Goal: Task Accomplishment & Management: Manage account settings

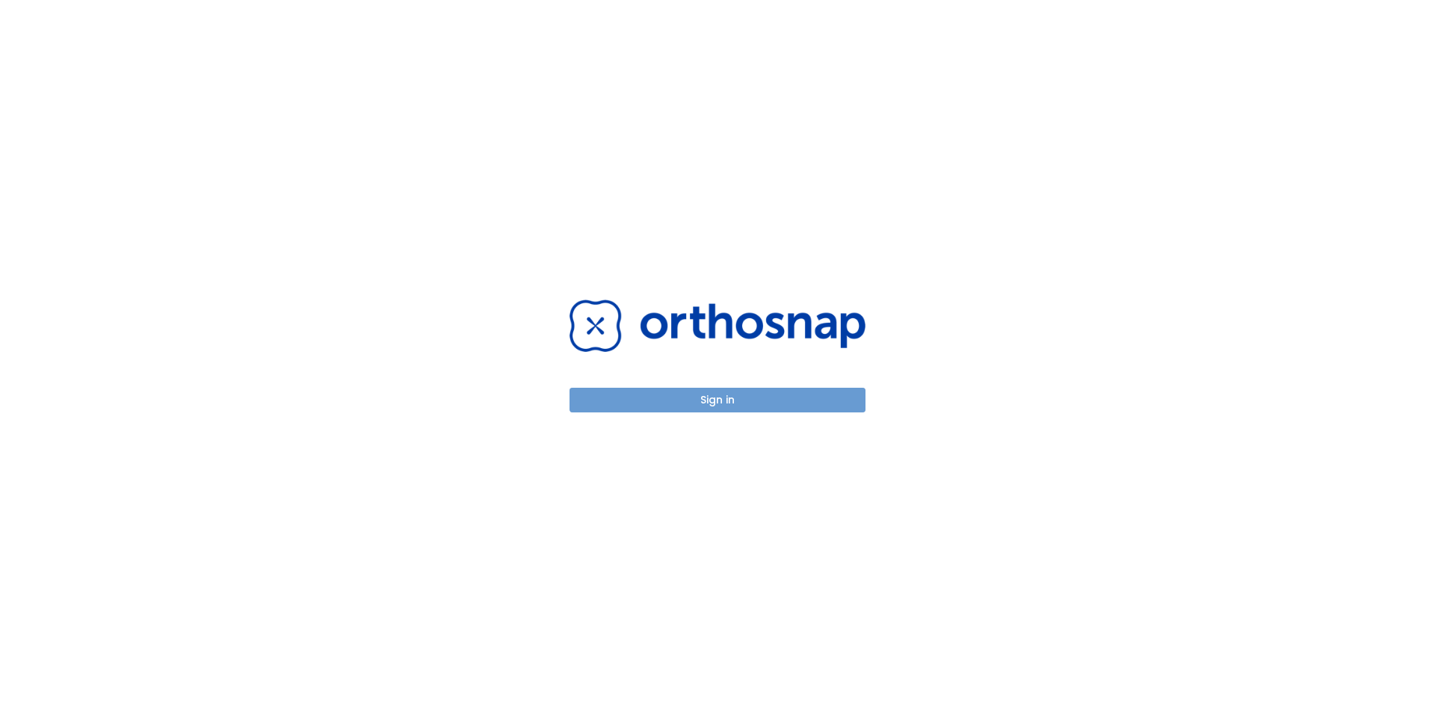
click at [712, 405] on button "Sign in" at bounding box center [718, 400] width 296 height 25
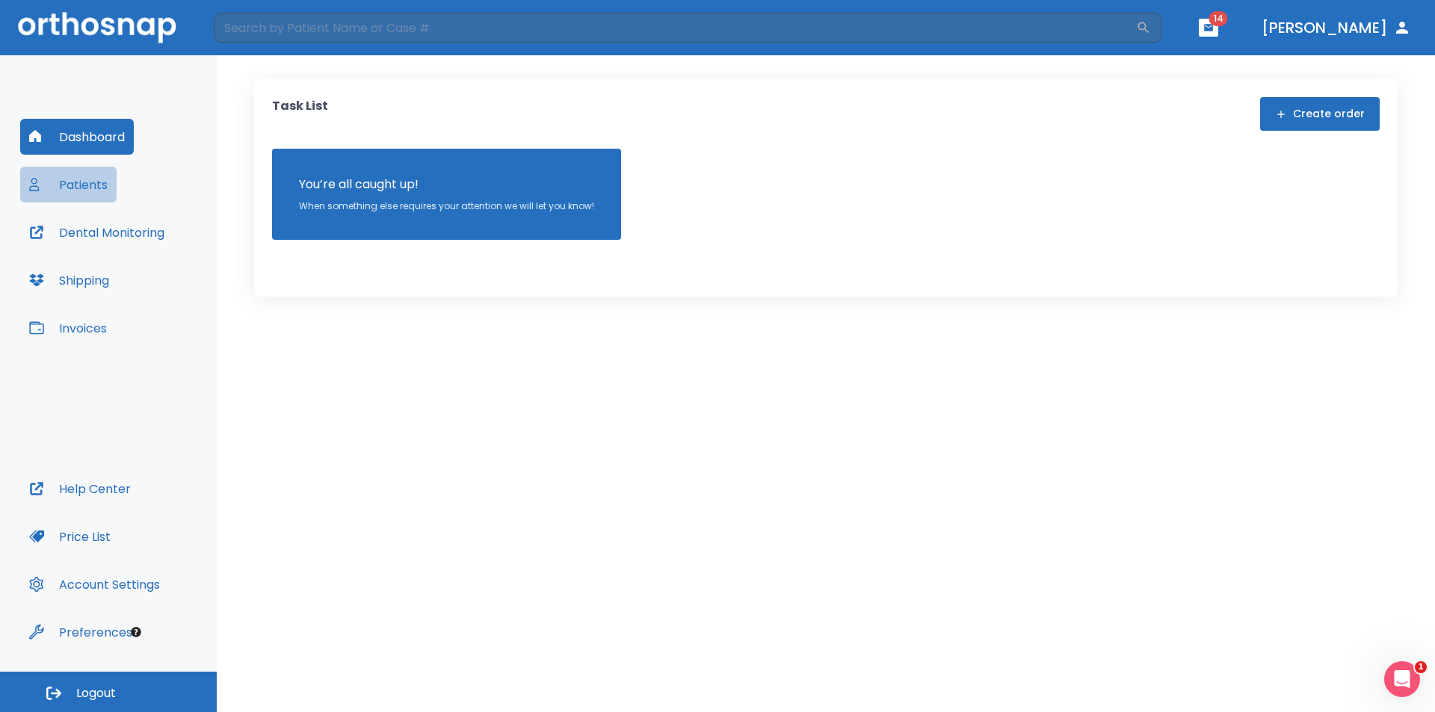
click at [39, 182] on icon "button" at bounding box center [36, 184] width 15 height 15
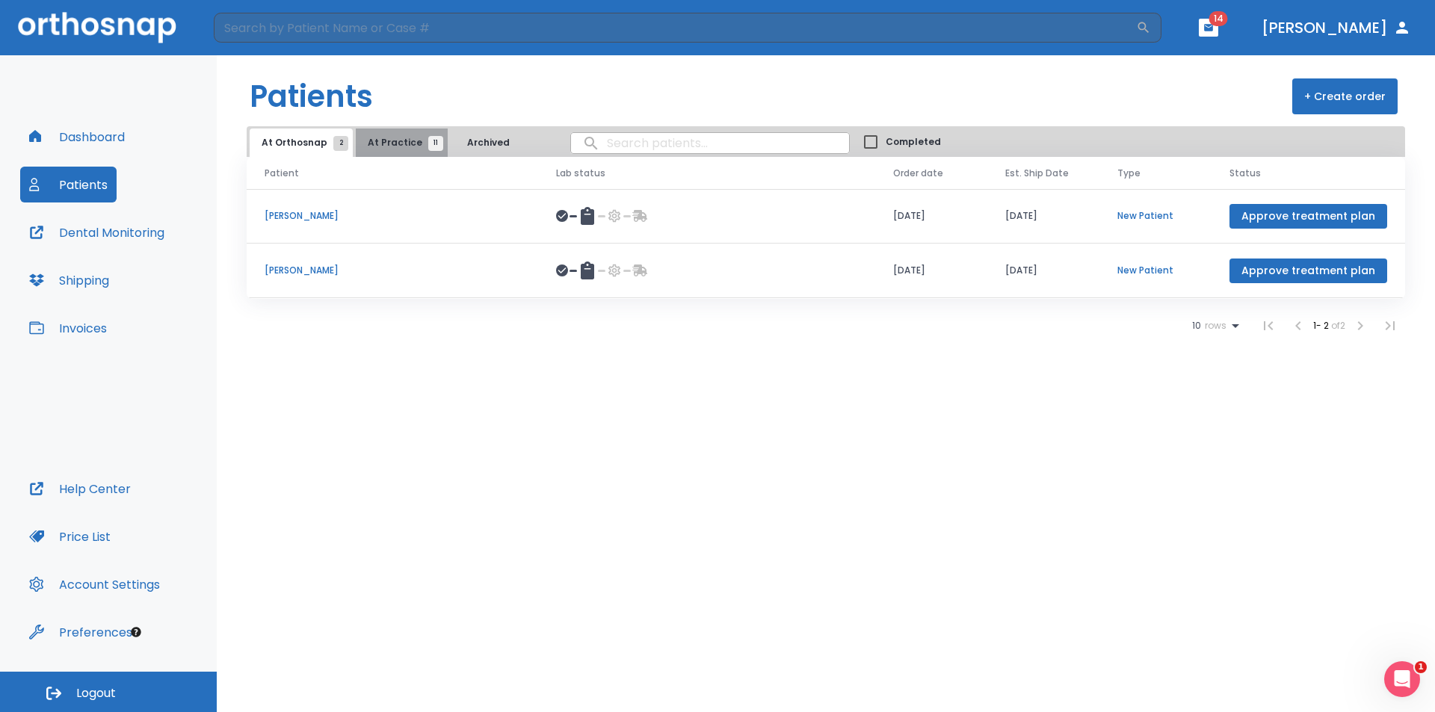
click at [405, 154] on button "At Practice 11" at bounding box center [402, 143] width 92 height 28
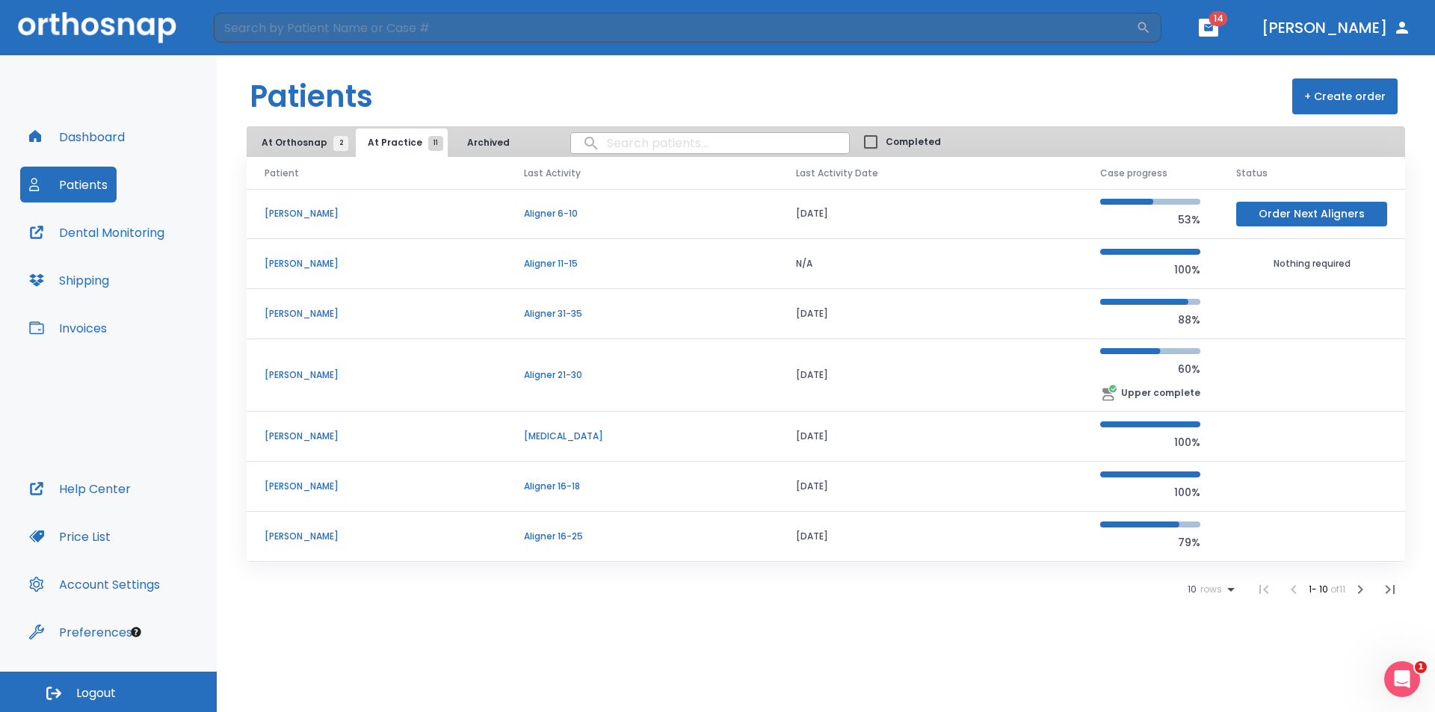
click at [322, 259] on p "Marisela Dionoso" at bounding box center [376, 263] width 223 height 13
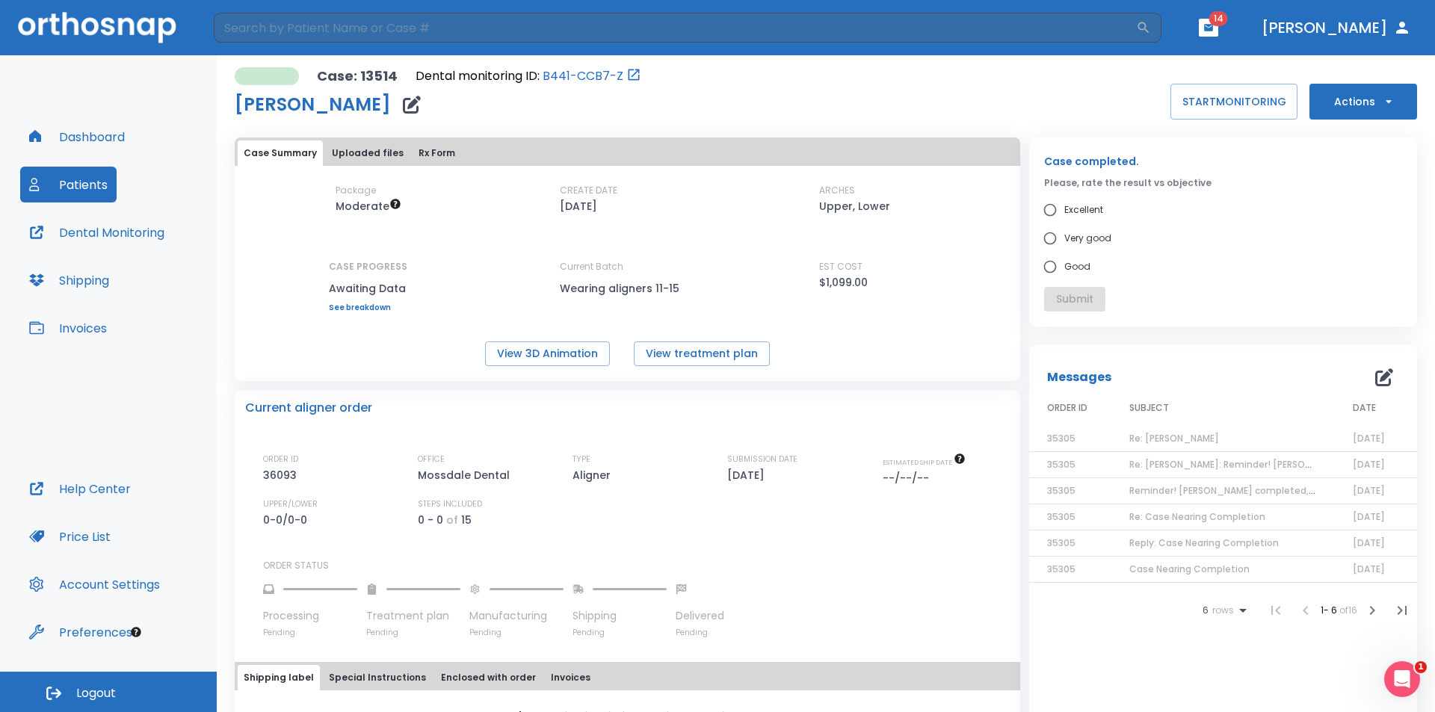
click at [1166, 439] on span "Re: Marisela Dionoso" at bounding box center [1174, 438] width 90 height 13
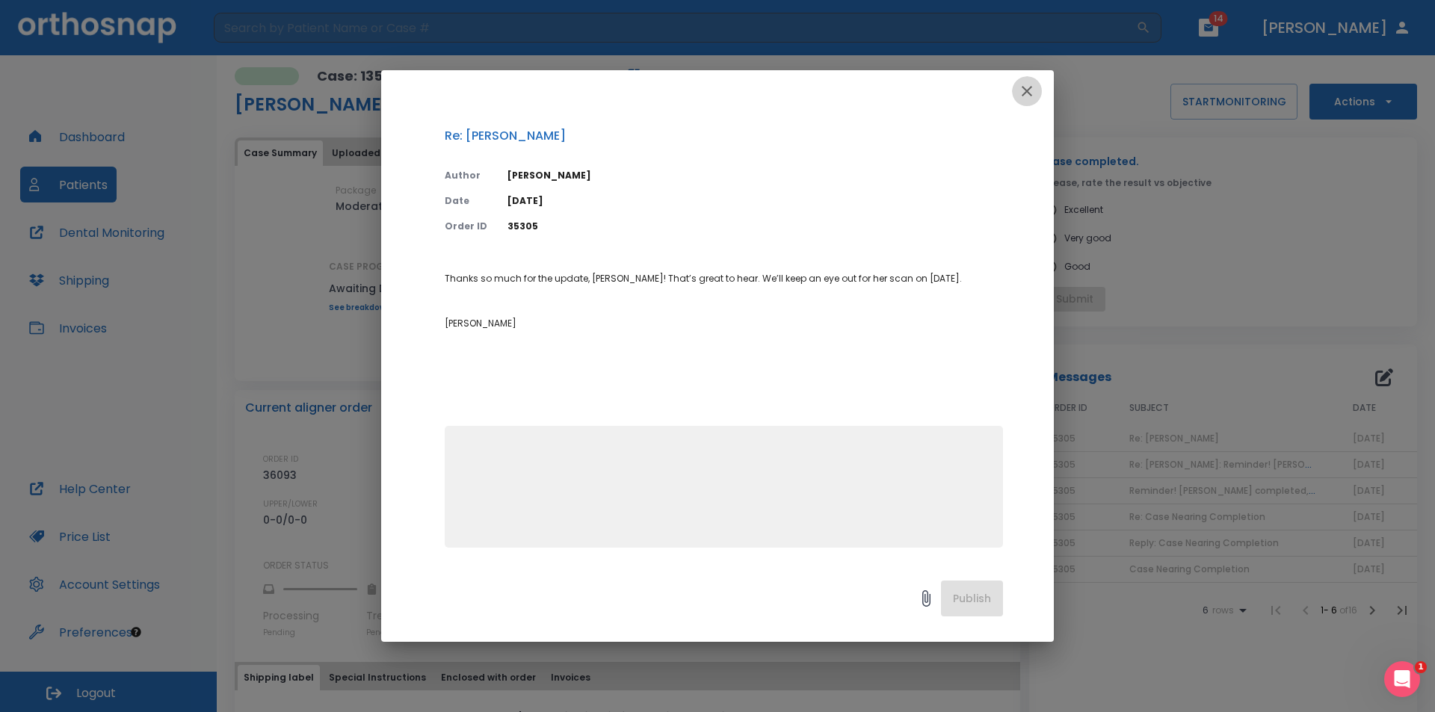
click at [1033, 89] on icon "button" at bounding box center [1027, 91] width 18 height 18
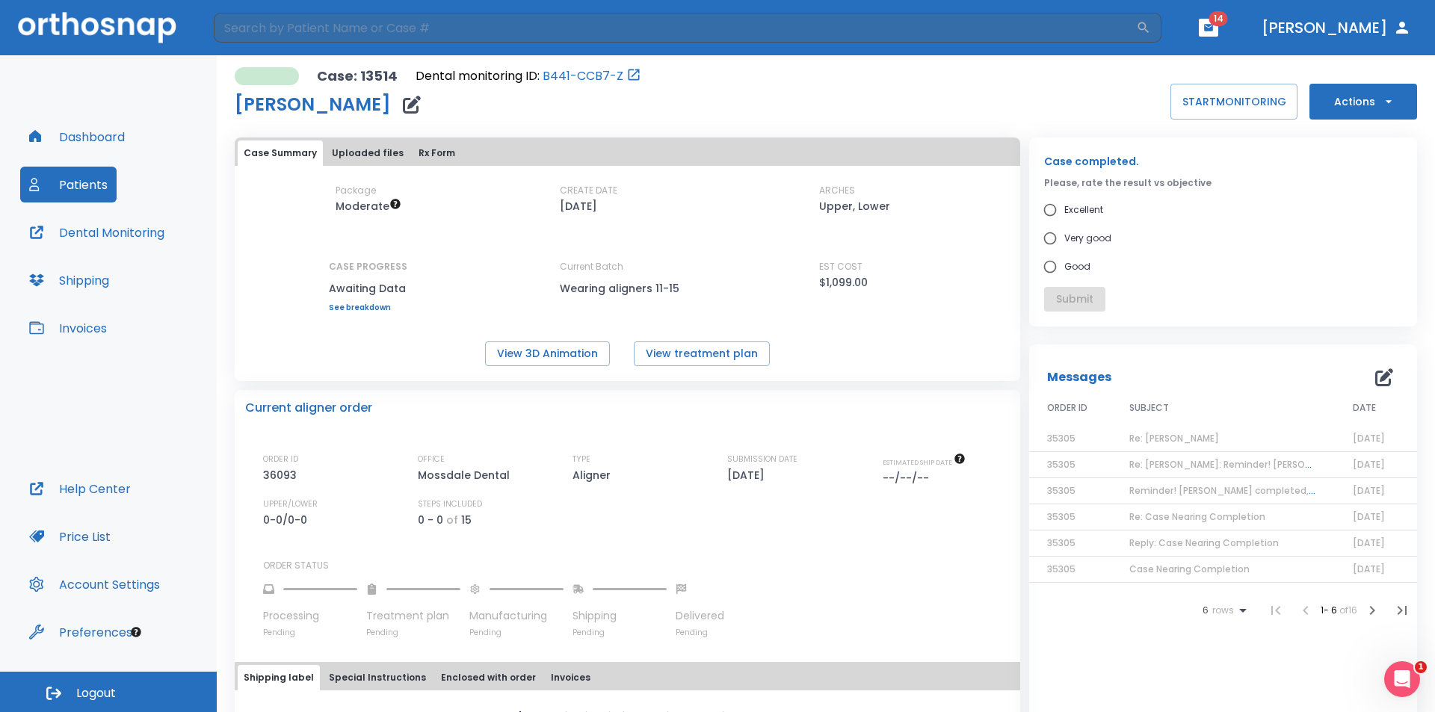
click at [1082, 102] on div "Case: 13514 Dental monitoring ID: B441-CCB7-Z Marisela Dionoso START MONITORING…" at bounding box center [826, 93] width 1182 height 52
click at [1144, 433] on span "Re: Marisela Dionoso" at bounding box center [1174, 438] width 90 height 13
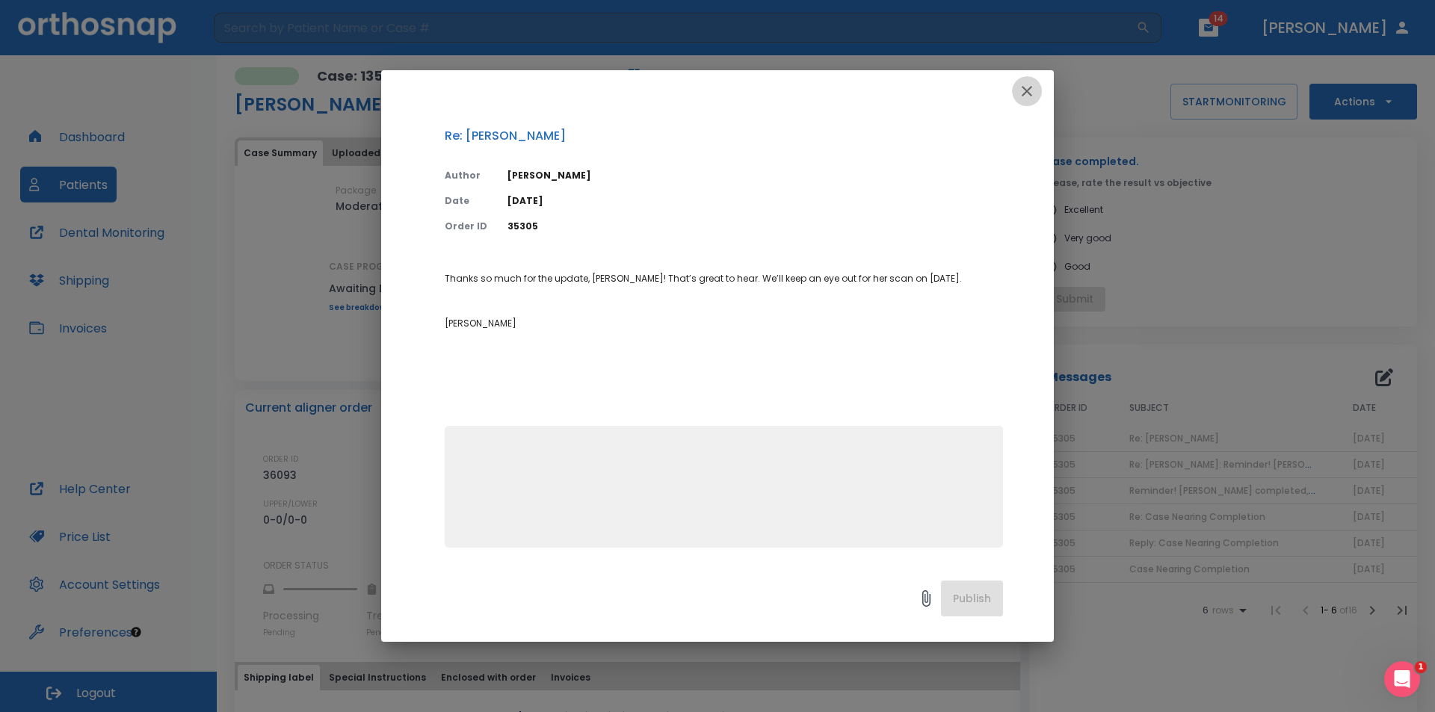
click at [1024, 90] on icon "button" at bounding box center [1027, 91] width 18 height 18
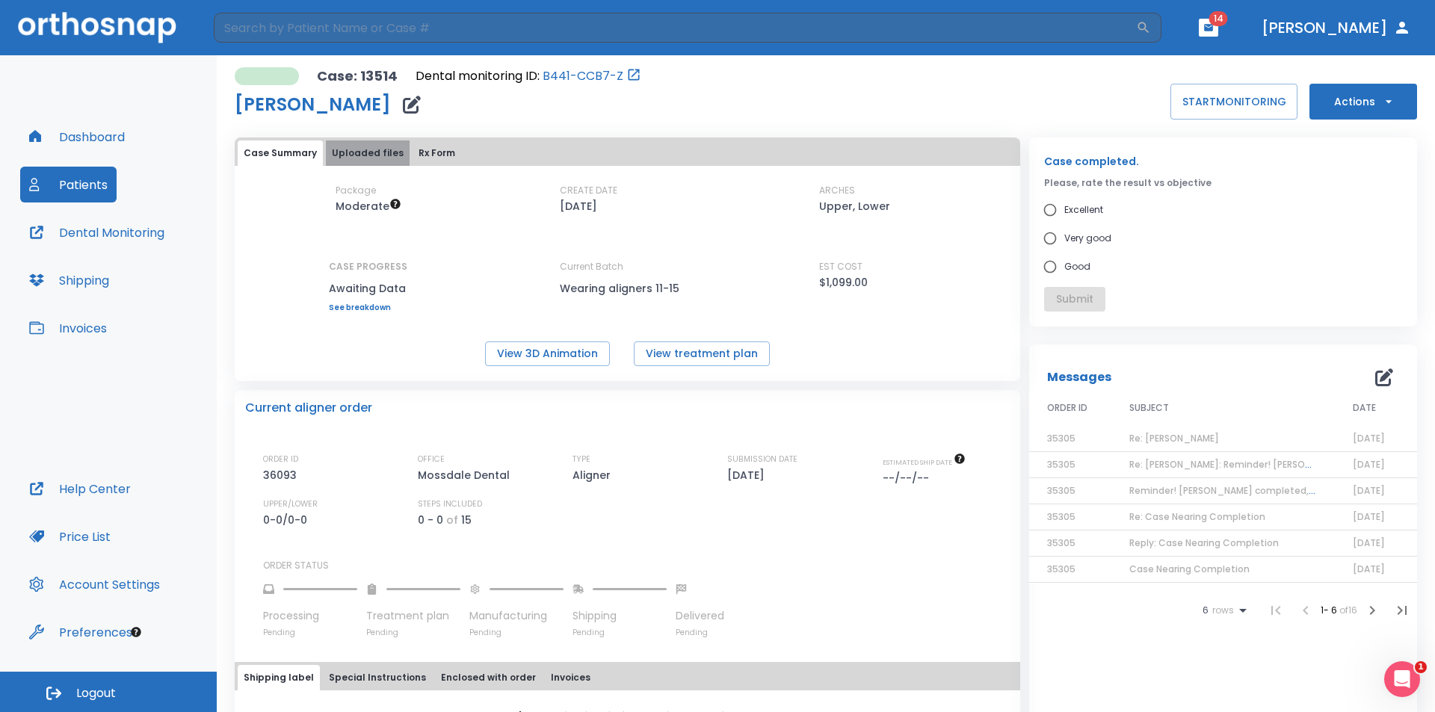
click at [365, 153] on button "Uploaded files" at bounding box center [368, 153] width 84 height 25
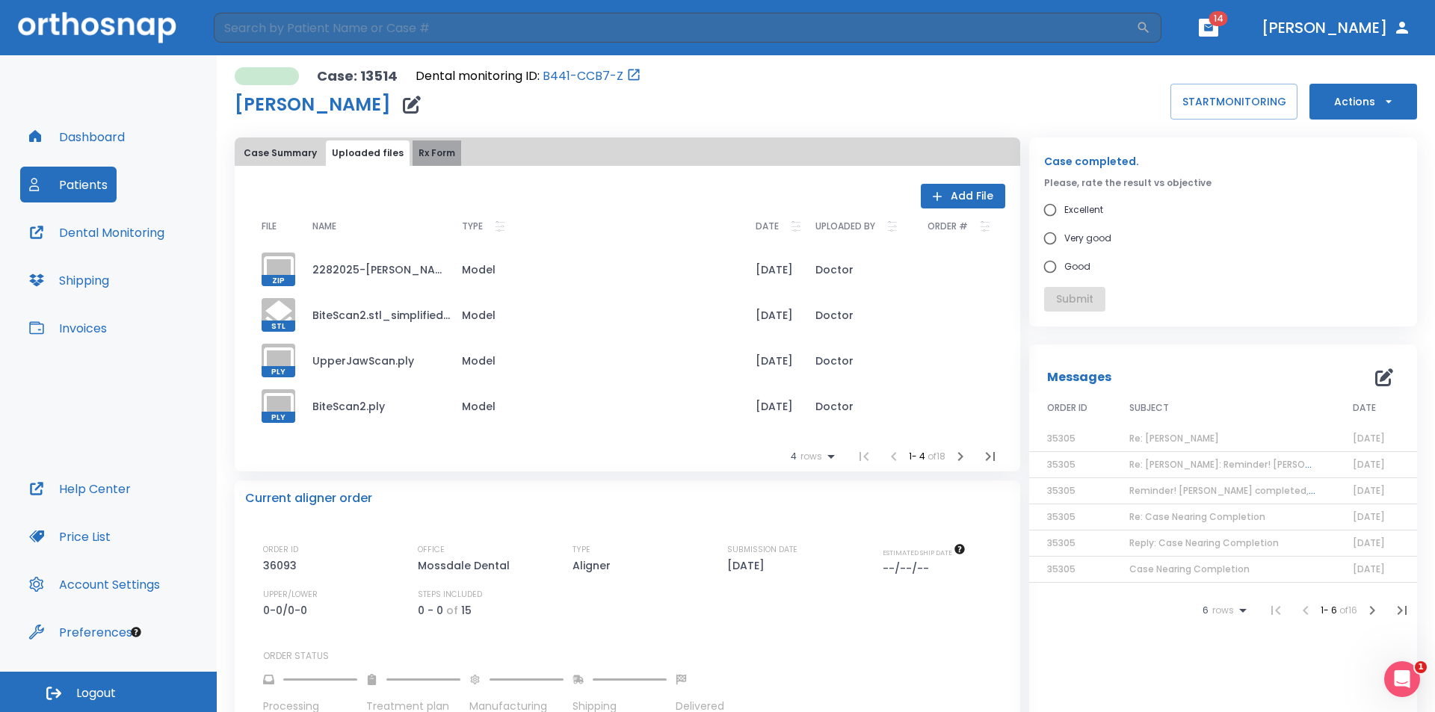
click at [427, 148] on button "Rx Form" at bounding box center [437, 153] width 49 height 25
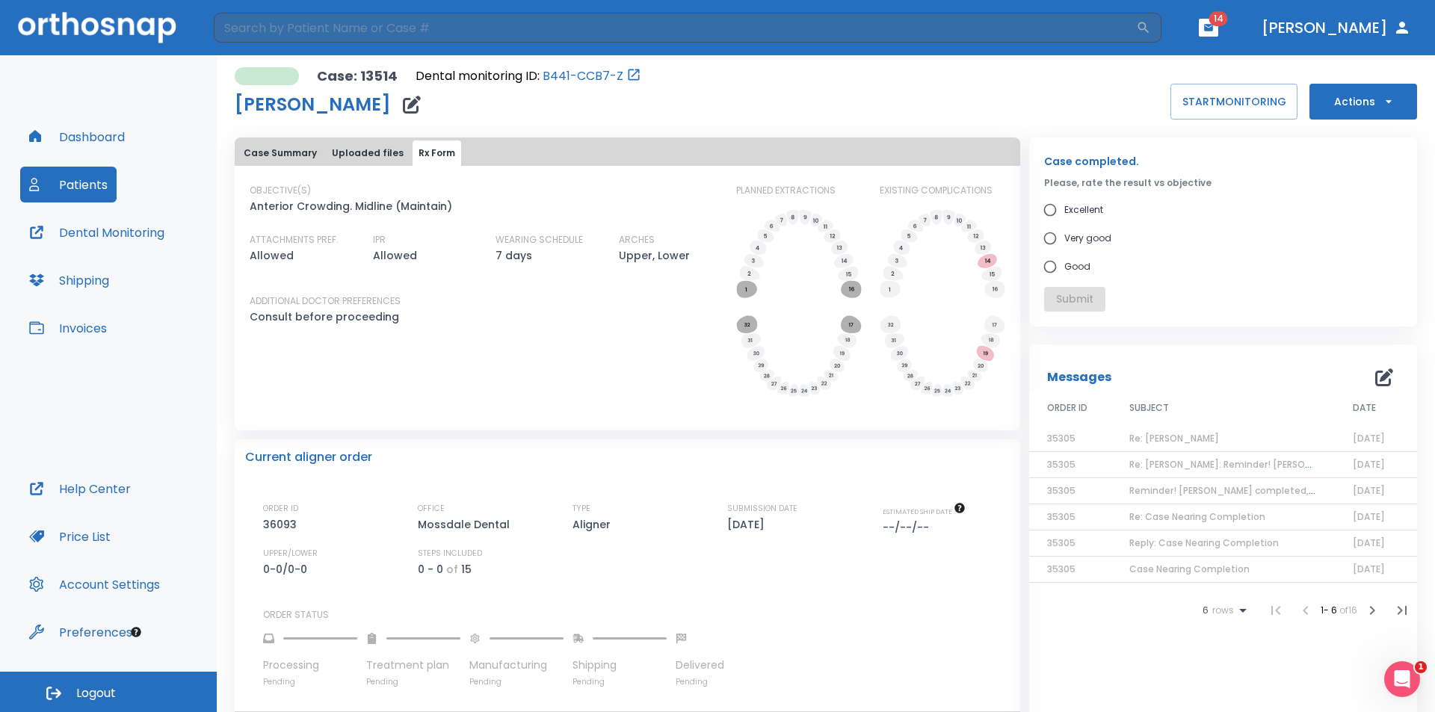
click at [369, 161] on button "Uploaded files" at bounding box center [368, 153] width 84 height 25
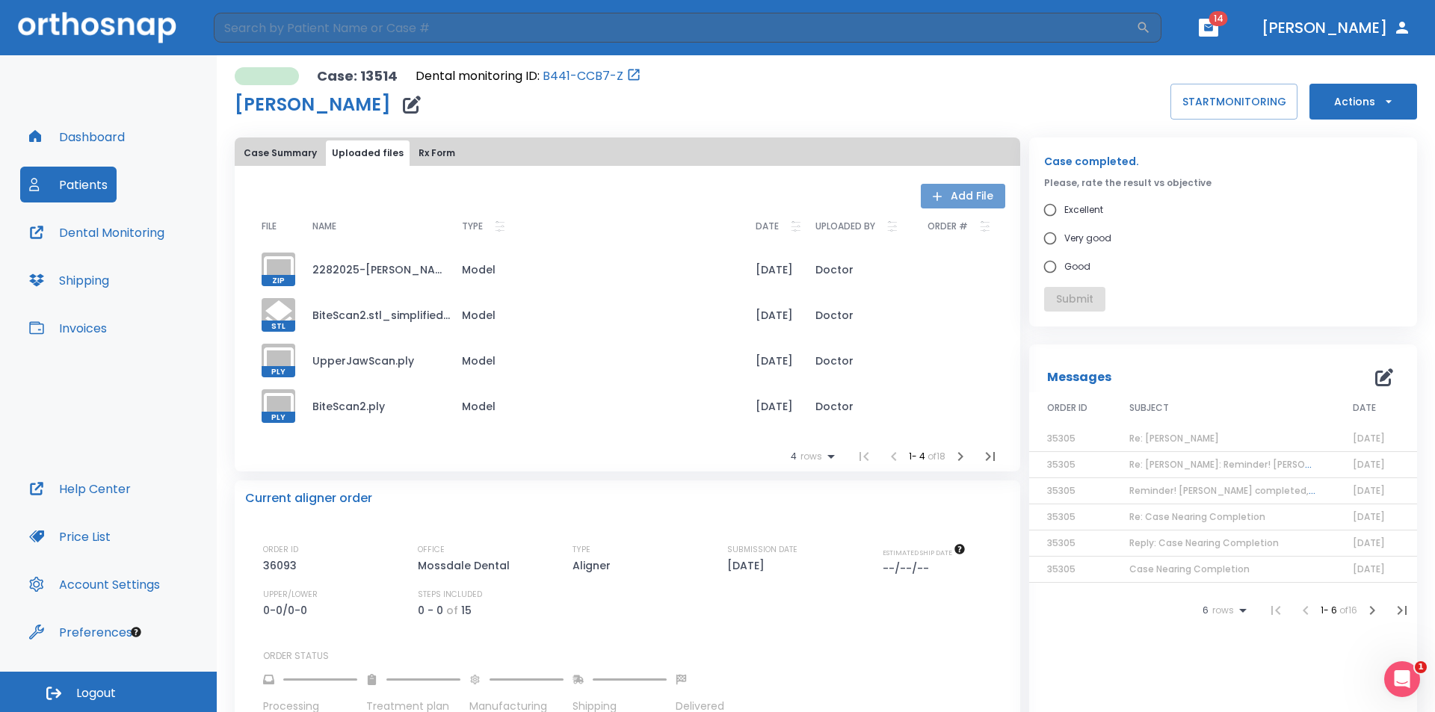
click at [976, 194] on button "Add File" at bounding box center [963, 196] width 84 height 25
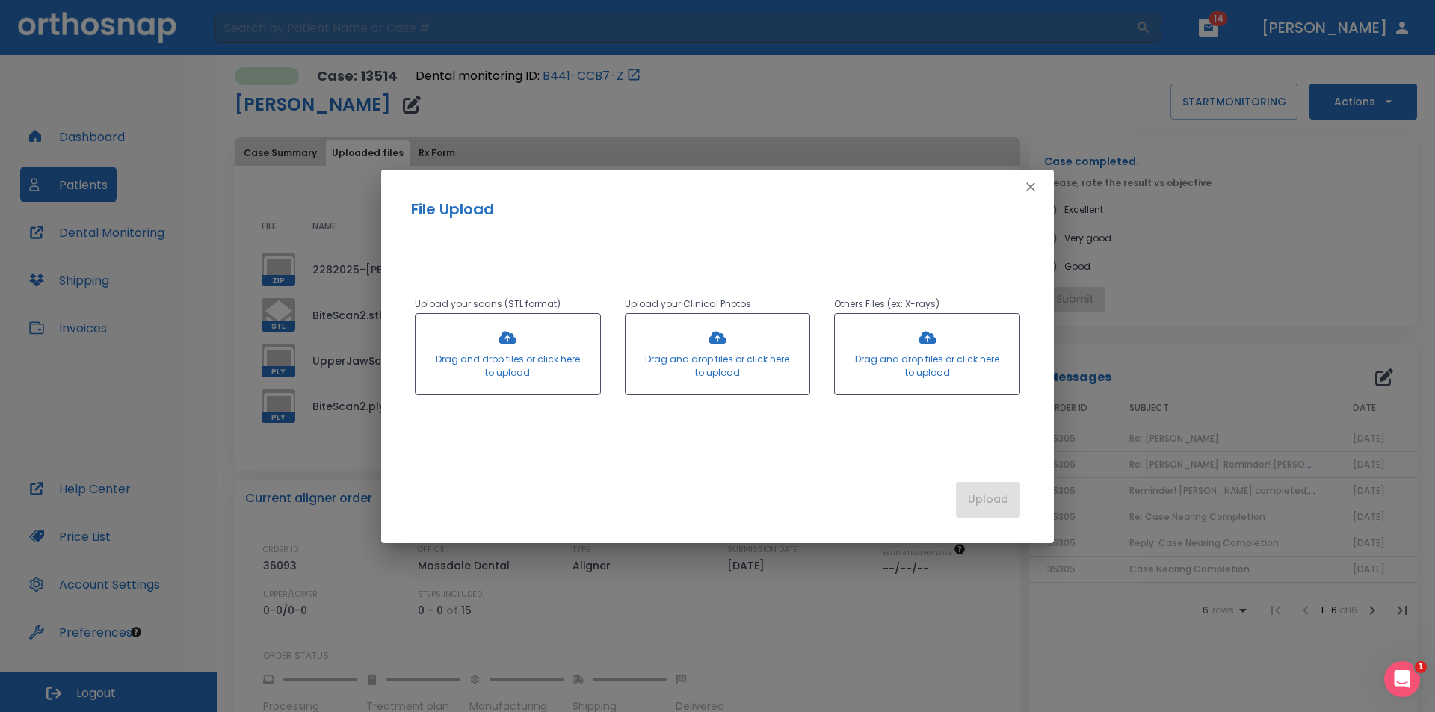
click at [532, 351] on div at bounding box center [508, 354] width 185 height 81
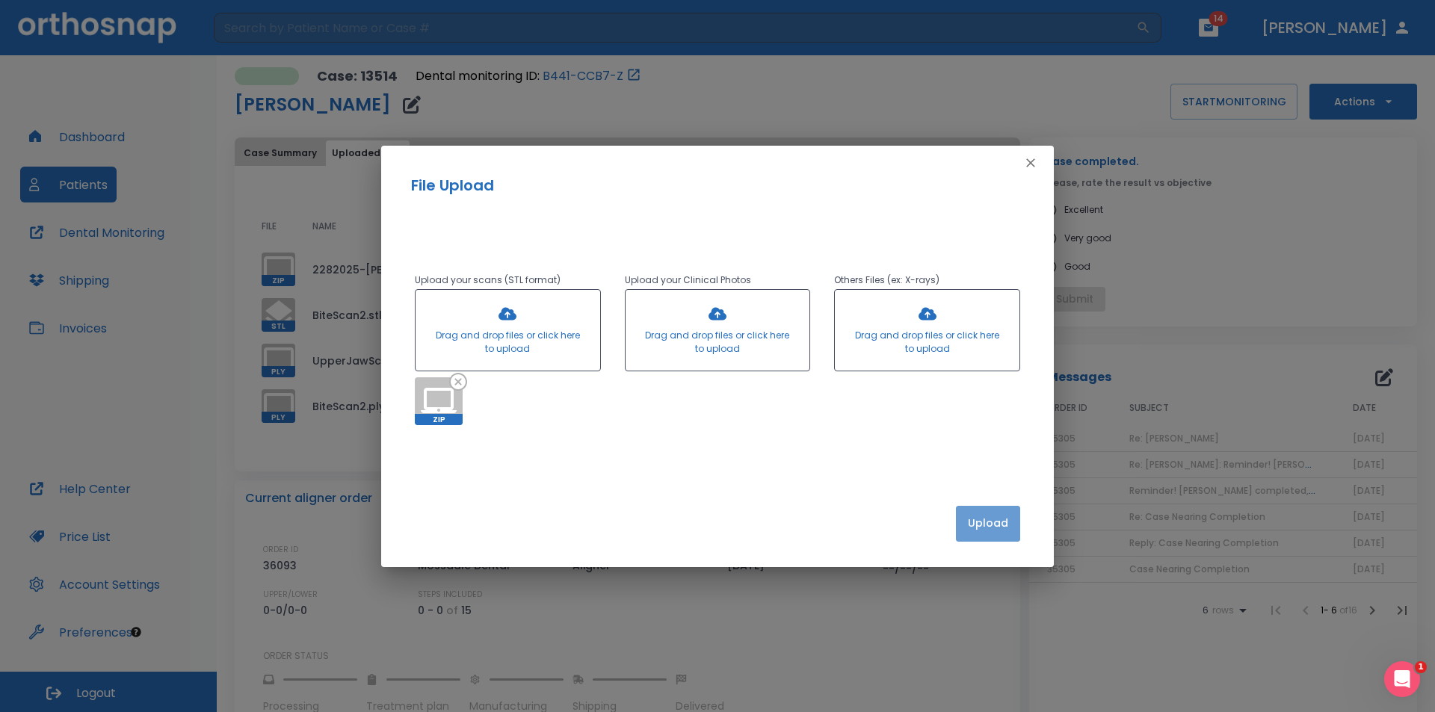
click at [981, 522] on button "Upload" at bounding box center [988, 524] width 64 height 36
click at [1028, 164] on icon "button" at bounding box center [1030, 162] width 15 height 15
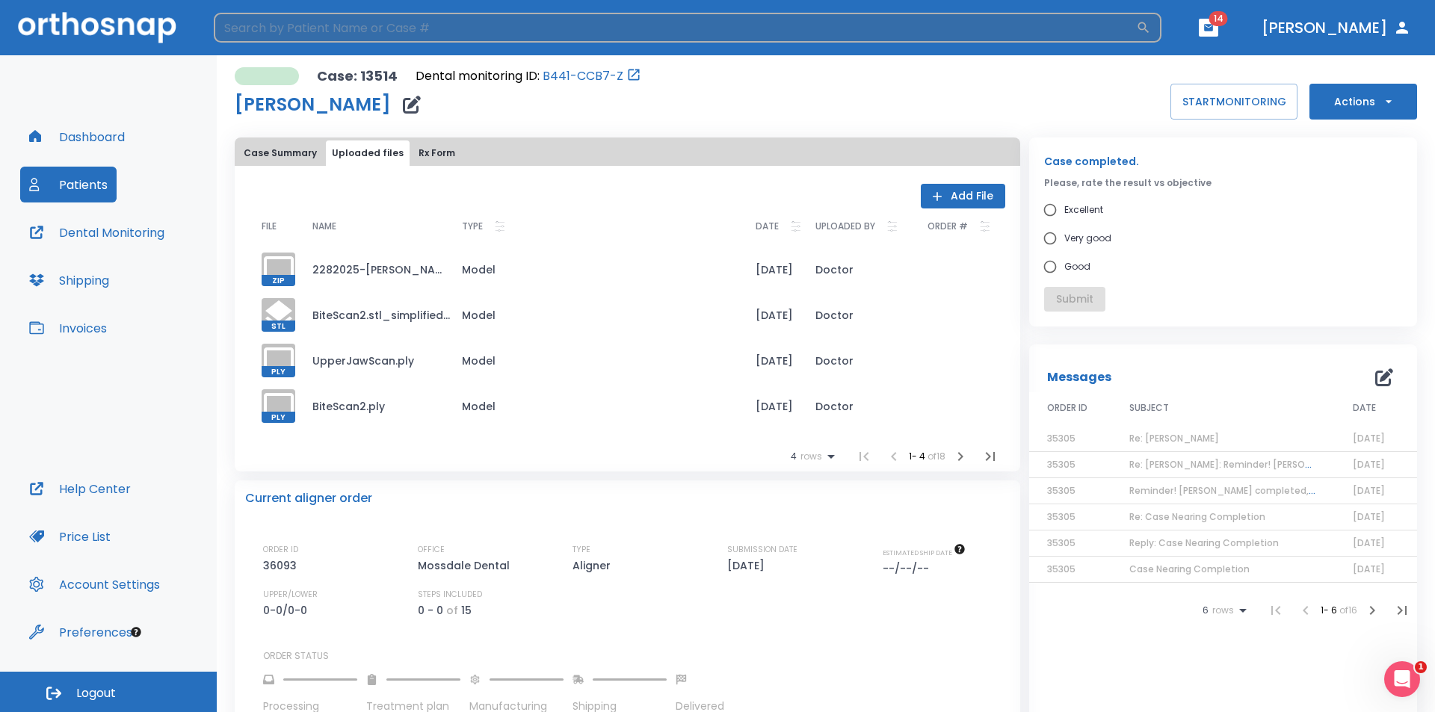
click at [700, 20] on input "search" at bounding box center [675, 28] width 922 height 30
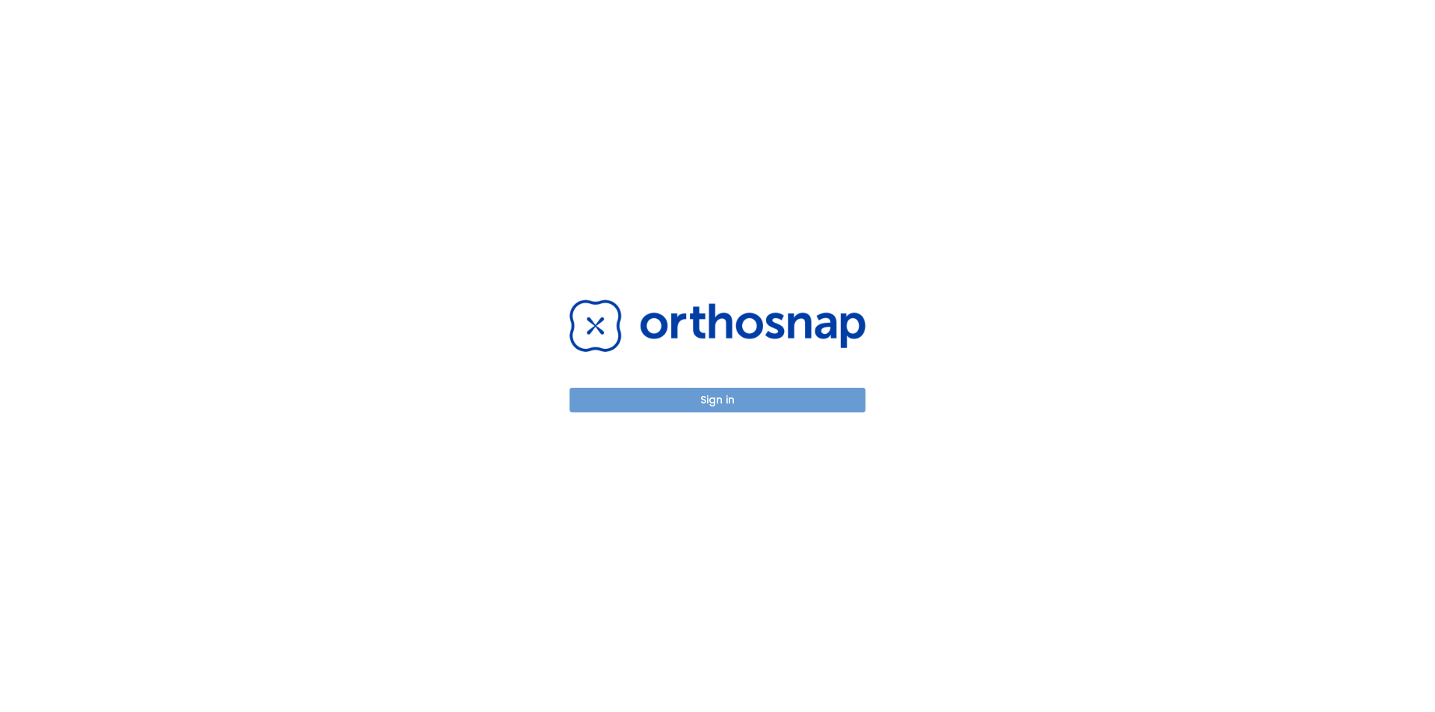
click at [768, 400] on button "Sign in" at bounding box center [718, 400] width 296 height 25
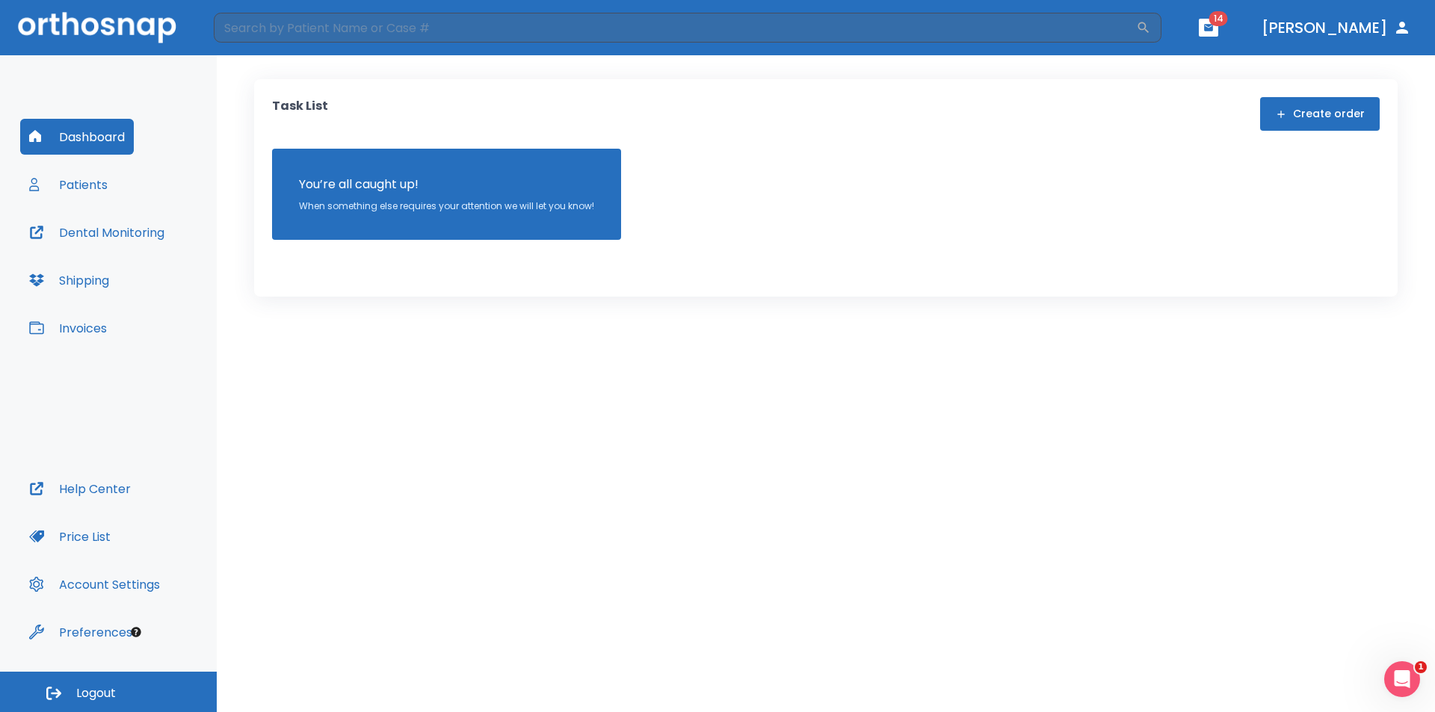
click at [1228, 24] on span "14" at bounding box center [1218, 18] width 19 height 15
click at [1214, 23] on icon "button" at bounding box center [1208, 27] width 10 height 10
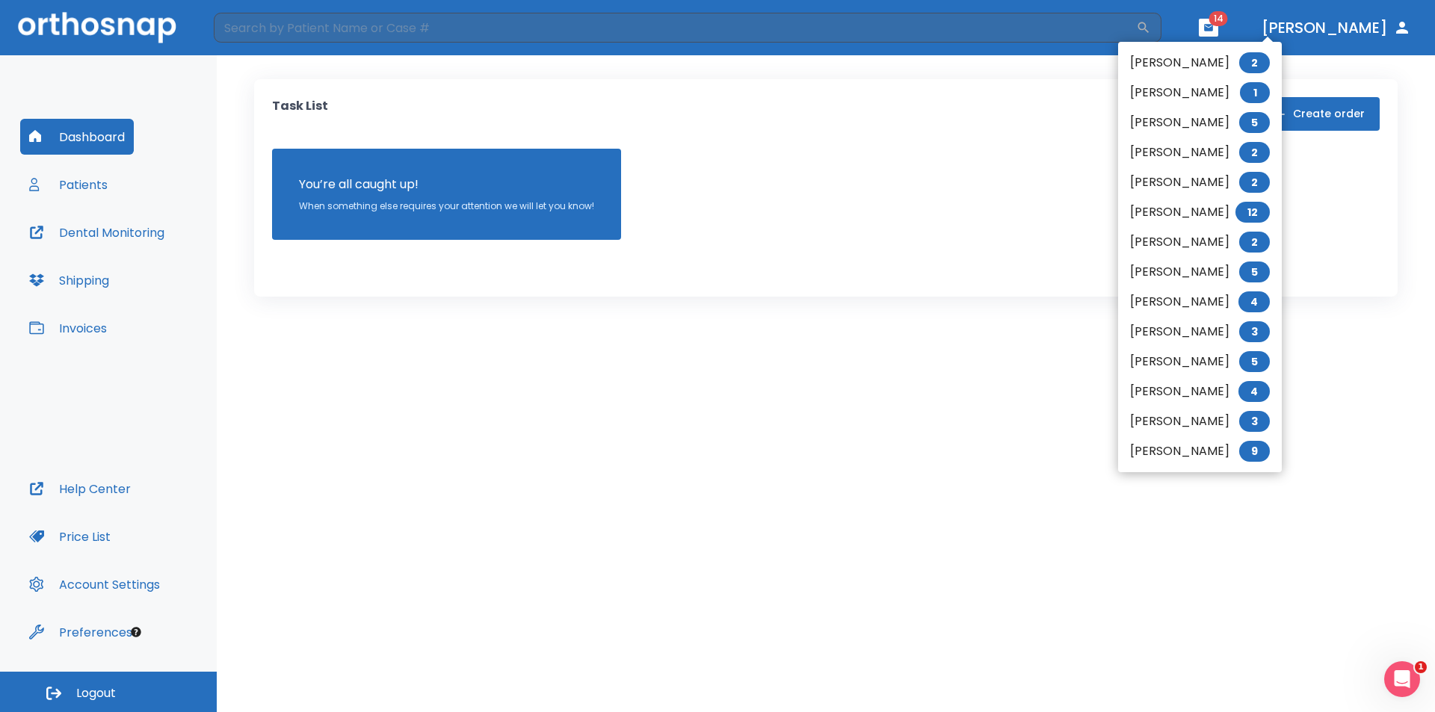
click at [1278, 28] on div at bounding box center [717, 356] width 1435 height 712
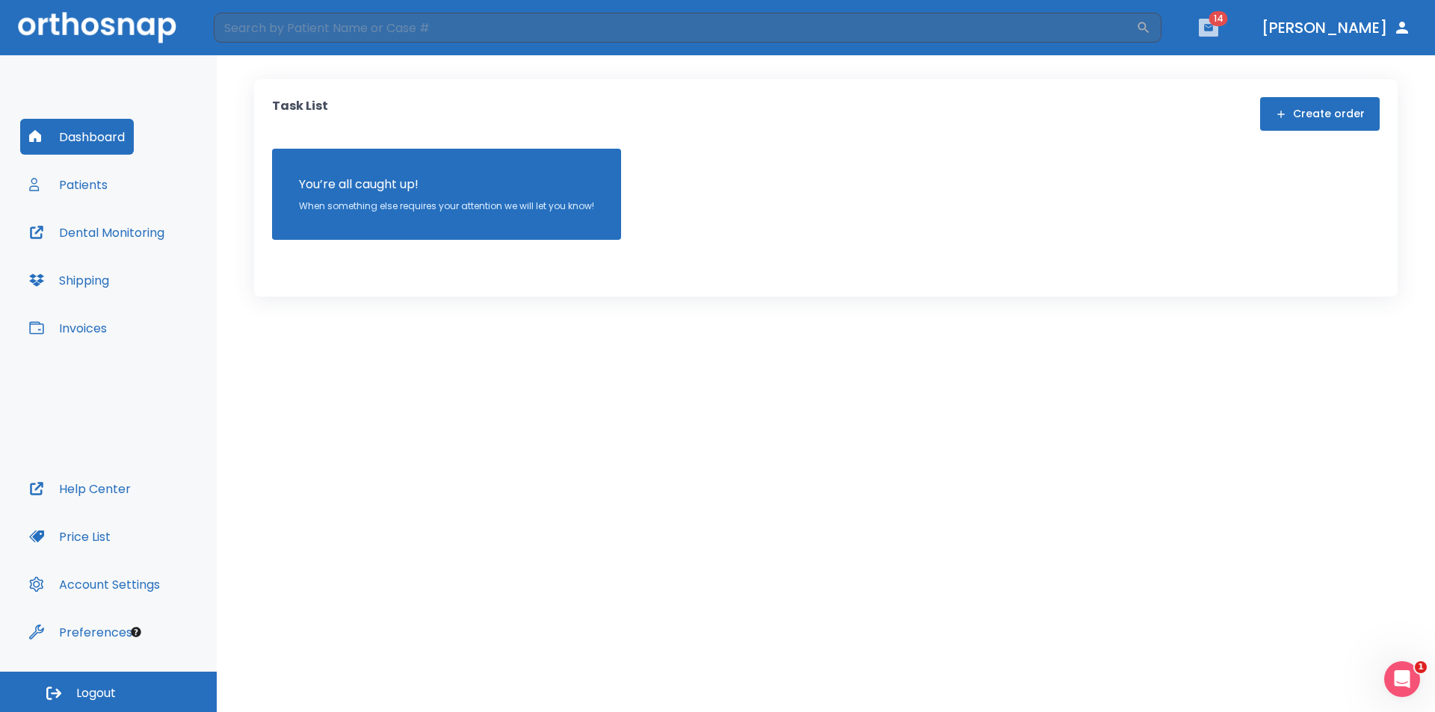
click at [1218, 34] on button "button" at bounding box center [1208, 28] width 19 height 18
